Goal: Information Seeking & Learning: Learn about a topic

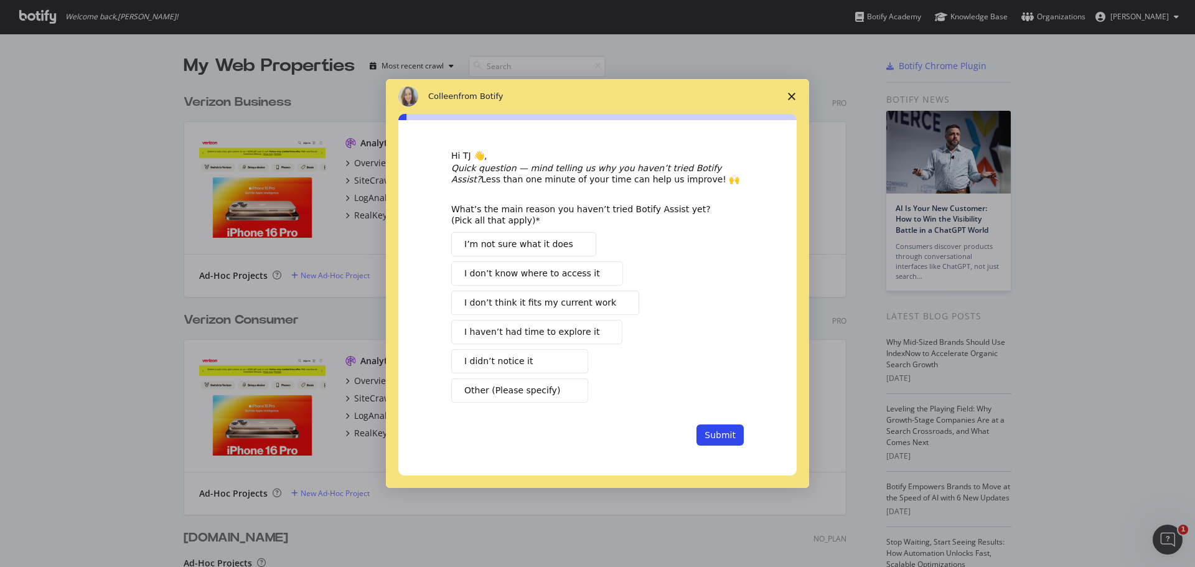
click at [792, 95] on icon "Close survey" at bounding box center [791, 96] width 7 height 7
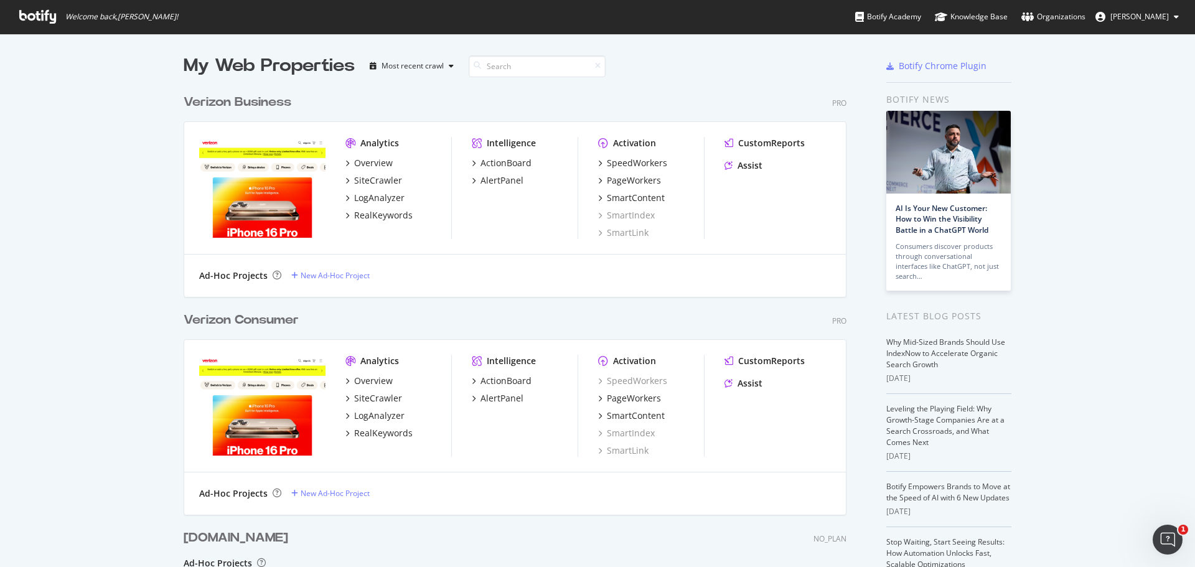
click at [708, 87] on div "Verizon Business Pro Analytics Overview SiteCrawler LogAnalyzer RealKeywords In…" at bounding box center [520, 187] width 673 height 218
click at [379, 180] on div "SiteCrawler" at bounding box center [378, 180] width 48 height 12
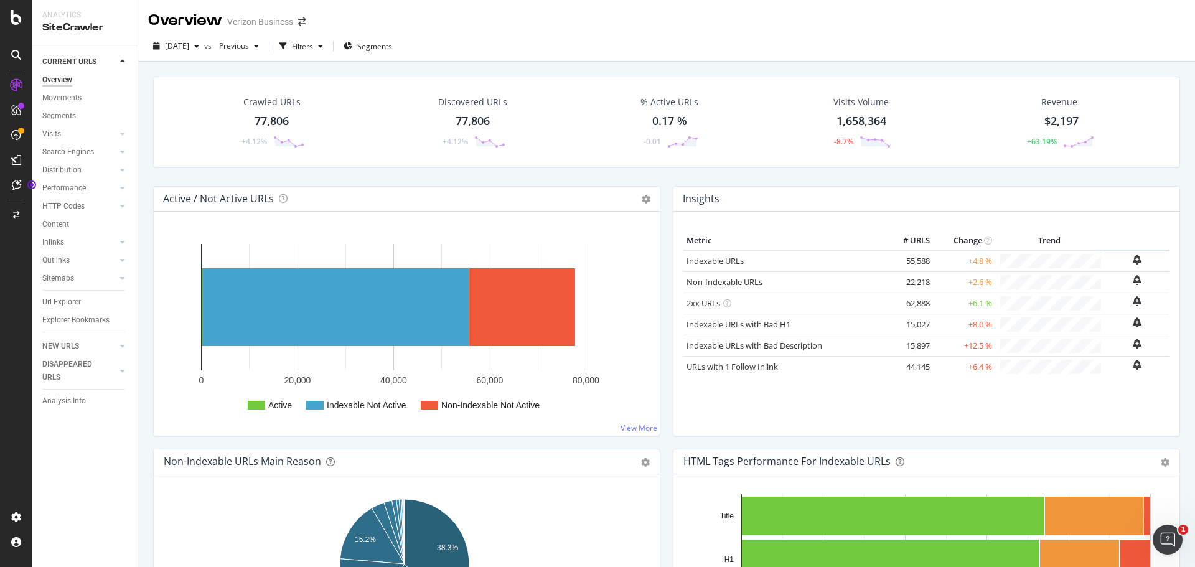
click at [275, 121] on div "77,806" at bounding box center [272, 121] width 34 height 16
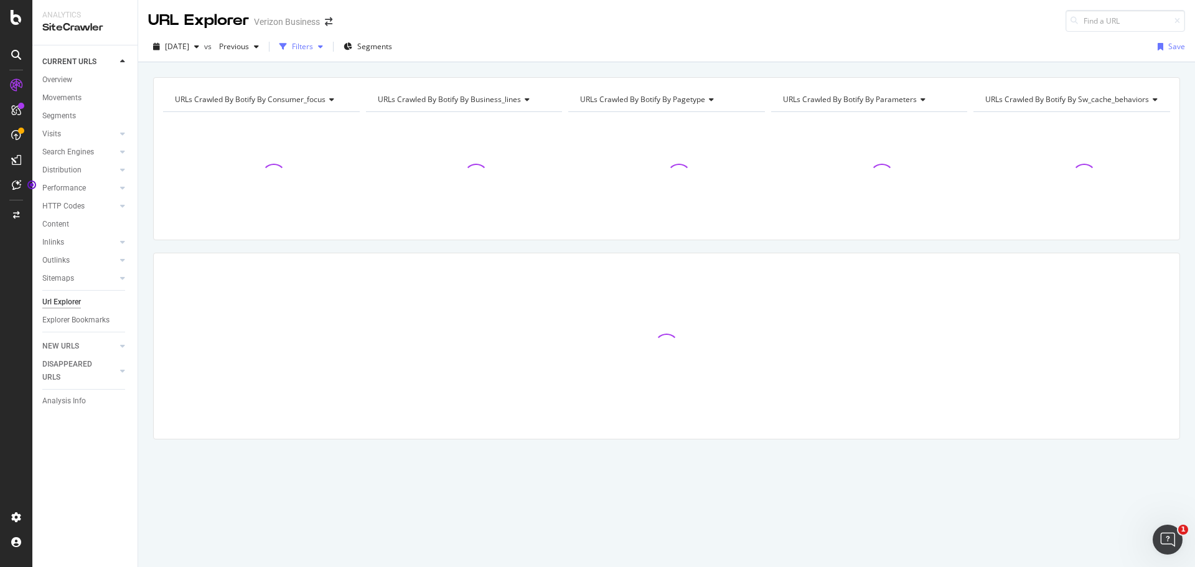
click at [313, 50] on div "Filters" at bounding box center [302, 46] width 21 height 11
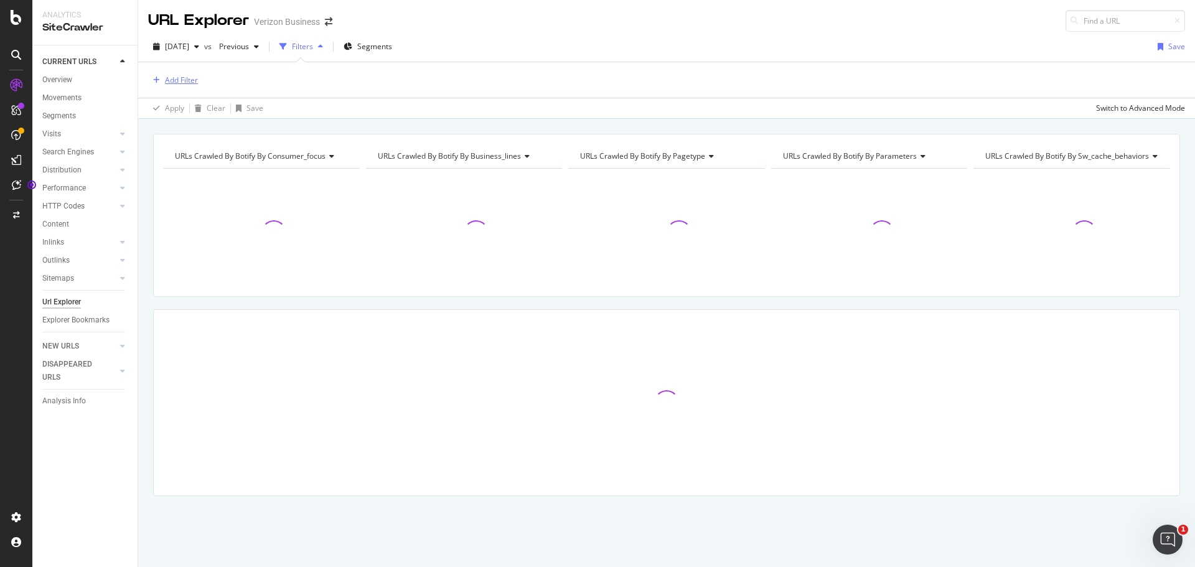
click at [165, 77] on div "Add Filter" at bounding box center [181, 80] width 33 height 11
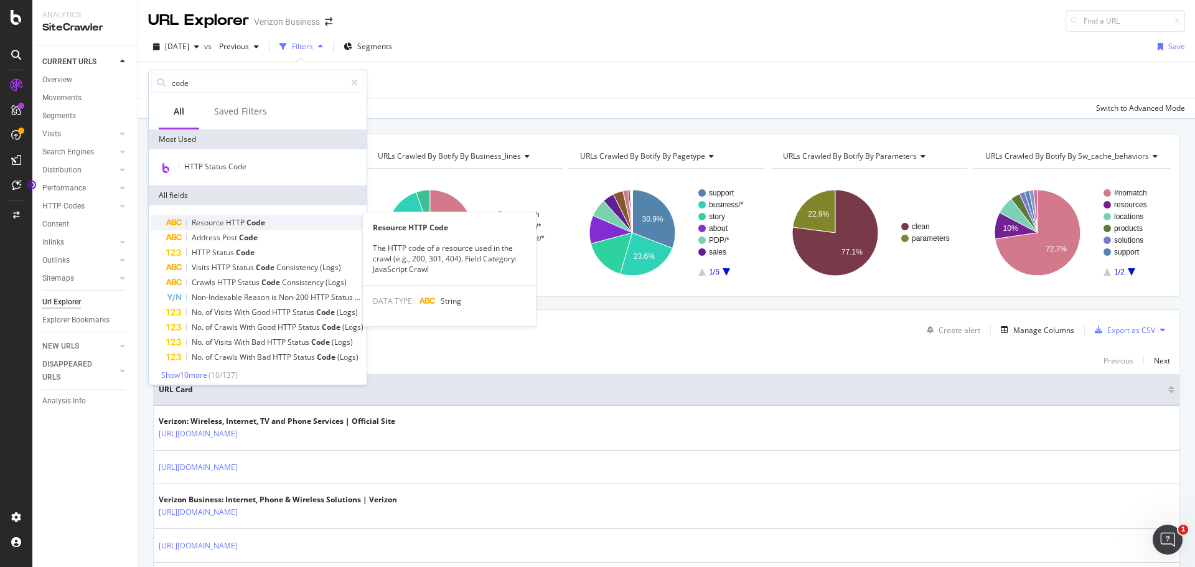
scroll to position [6, 0]
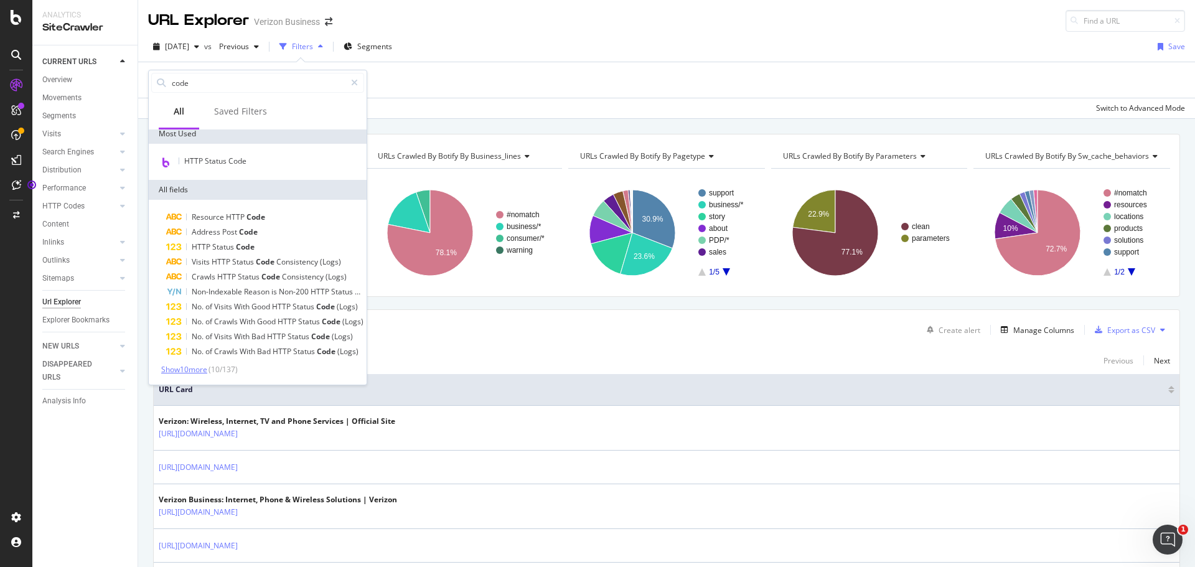
type input "code"
click at [205, 367] on span "Show 10 more" at bounding box center [184, 369] width 46 height 11
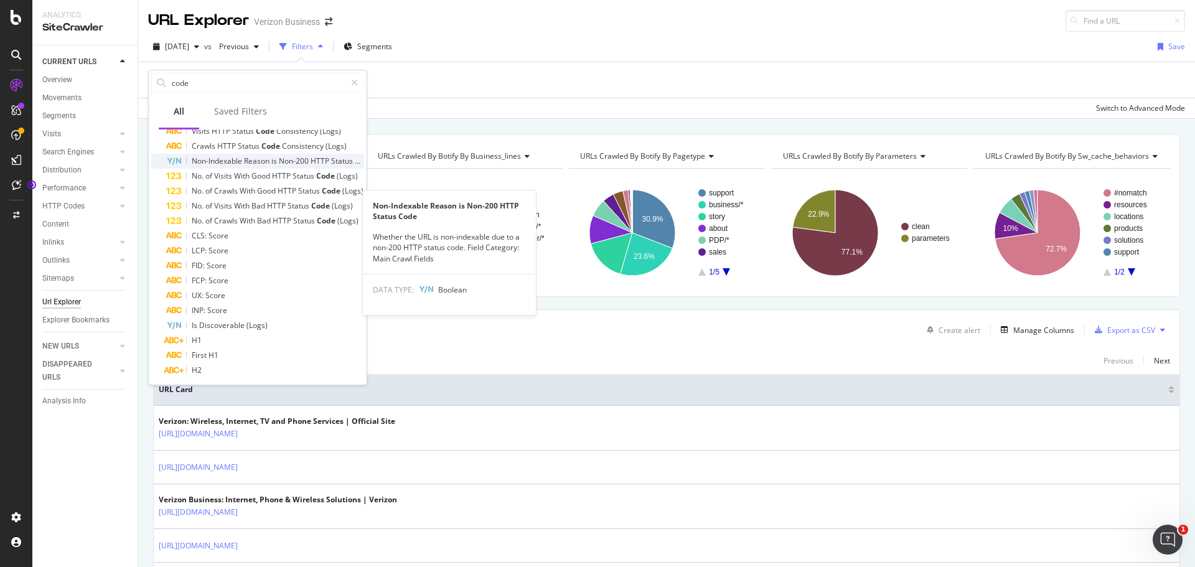
scroll to position [155, 0]
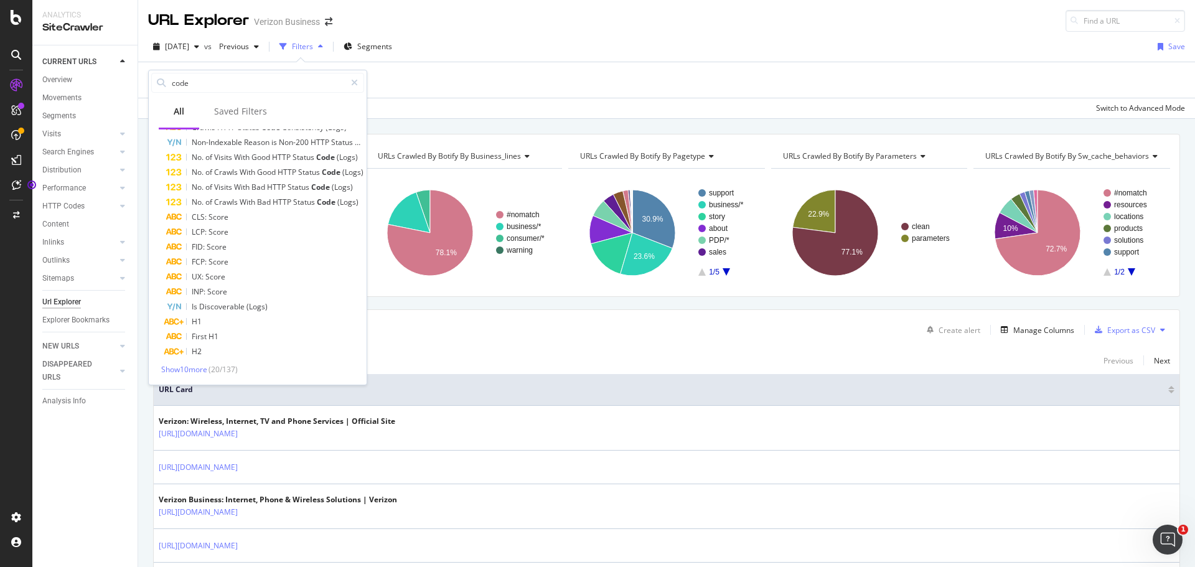
click at [431, 83] on div "Add Filter" at bounding box center [666, 79] width 1037 height 35
